Goal: Task Accomplishment & Management: Manage account settings

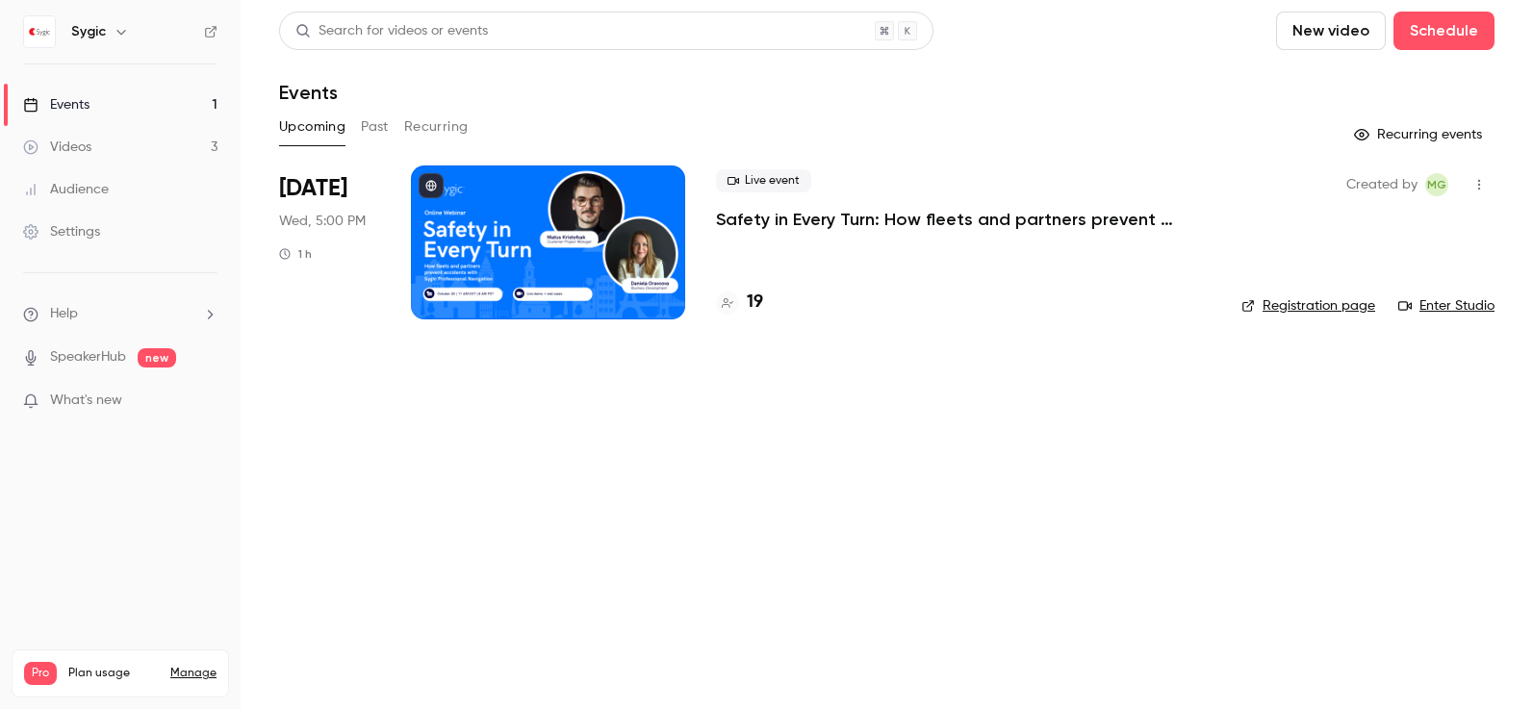
click at [1277, 311] on link "Registration page" at bounding box center [1309, 305] width 134 height 19
click at [744, 302] on div "19" at bounding box center [739, 303] width 47 height 26
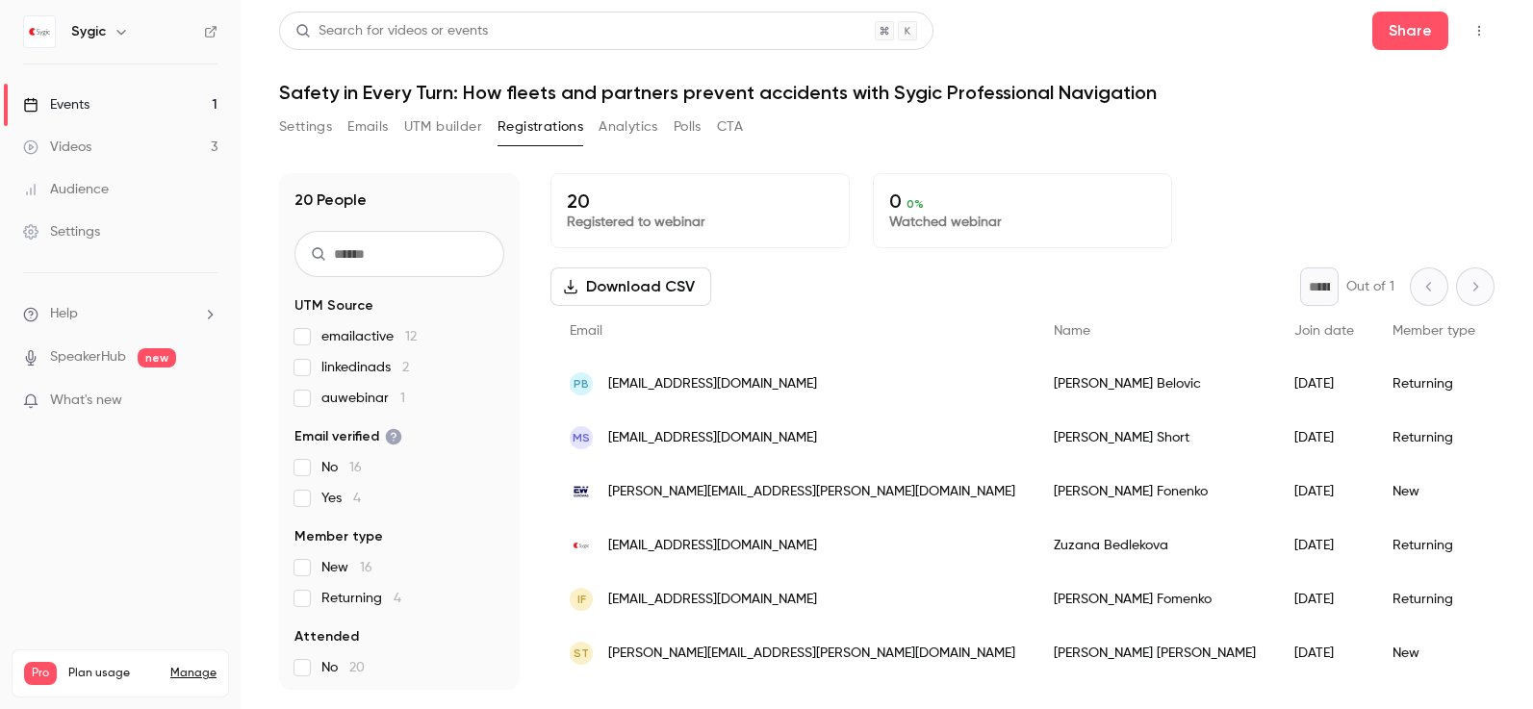
click at [1486, 27] on icon "button" at bounding box center [1479, 30] width 15 height 13
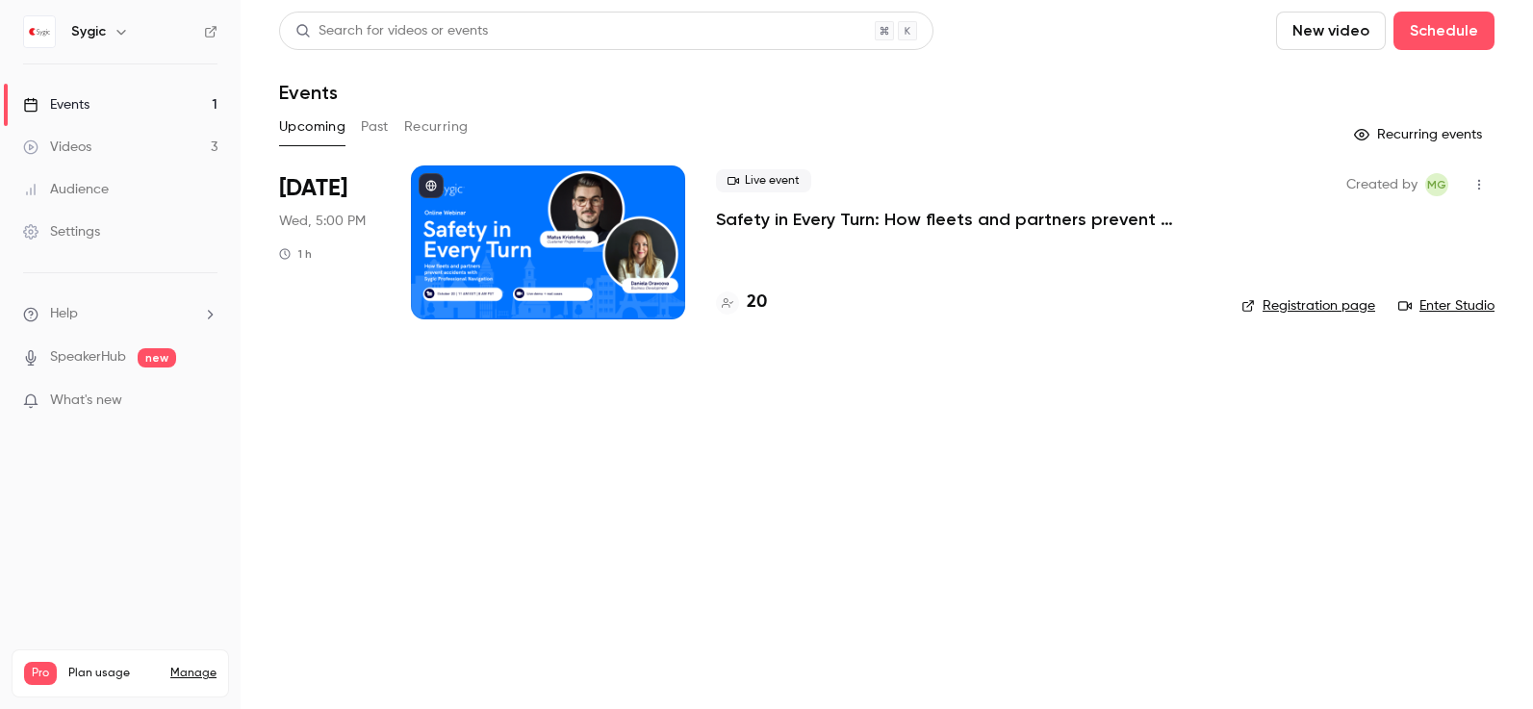
click at [1311, 310] on link "Registration page" at bounding box center [1309, 305] width 134 height 19
